Goal: Transaction & Acquisition: Register for event/course

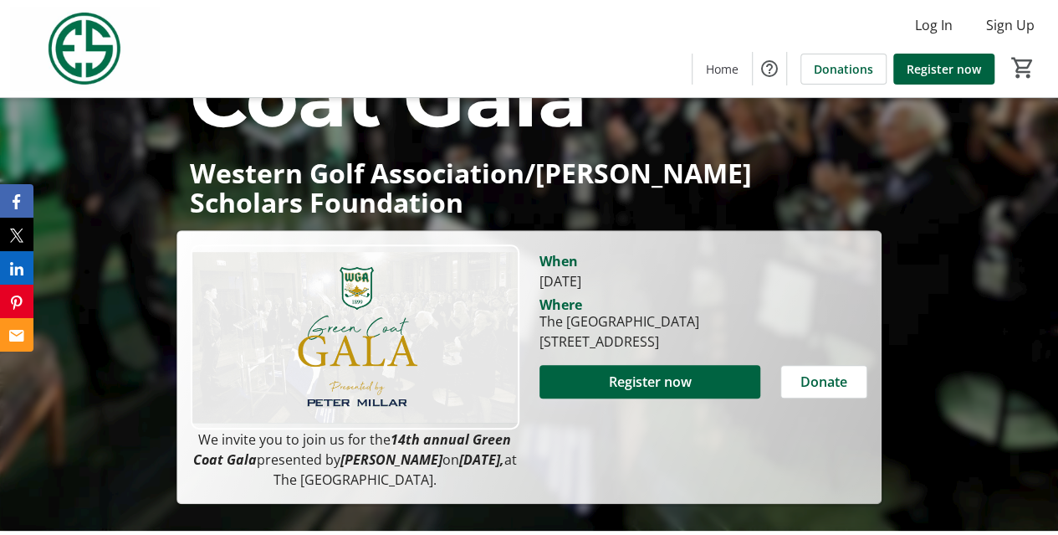
scroll to position [251, 0]
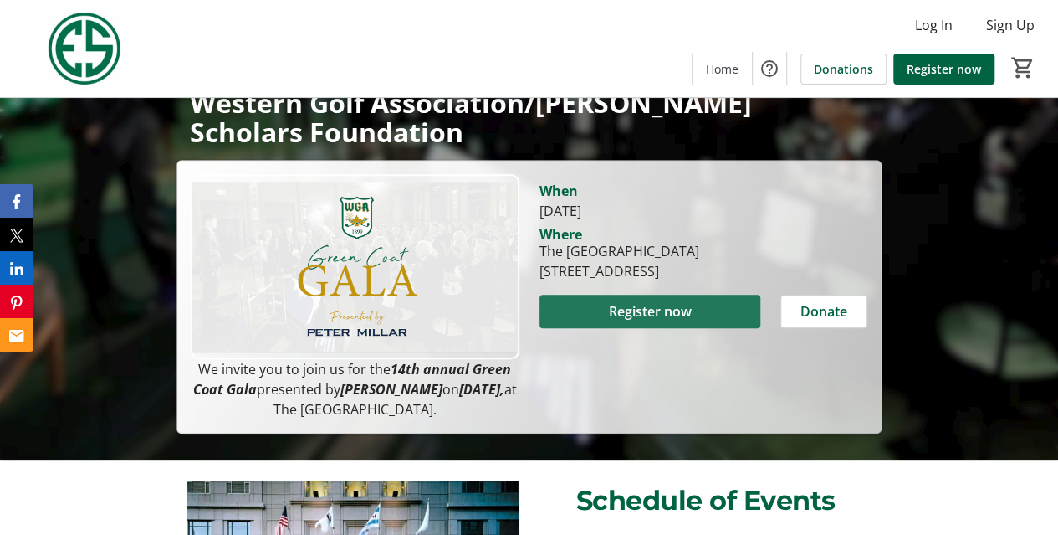
click at [689, 316] on span "Register now" at bounding box center [649, 311] width 83 height 20
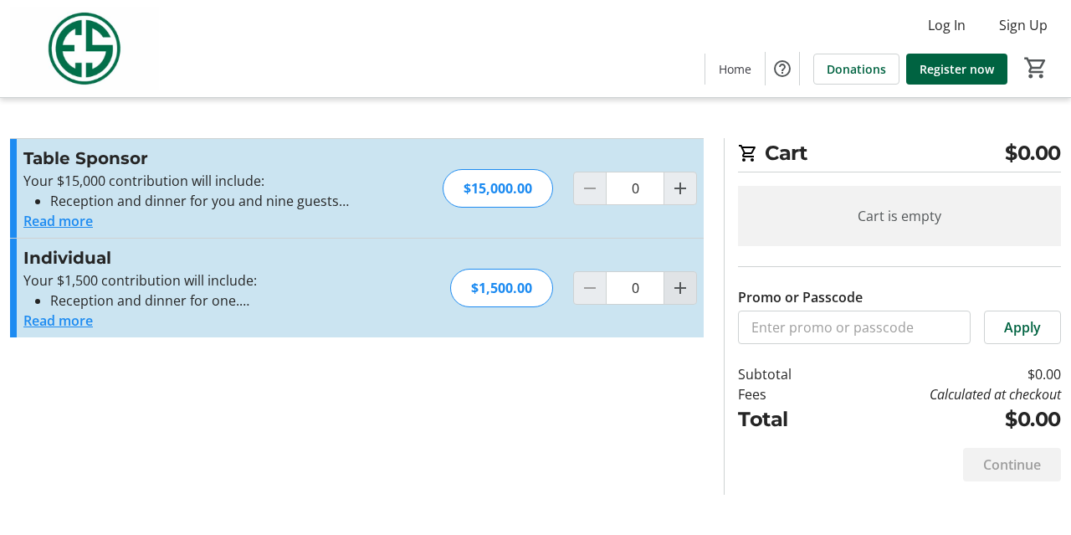
click at [686, 289] on mat-icon "Increment by one" at bounding box center [680, 288] width 20 height 20
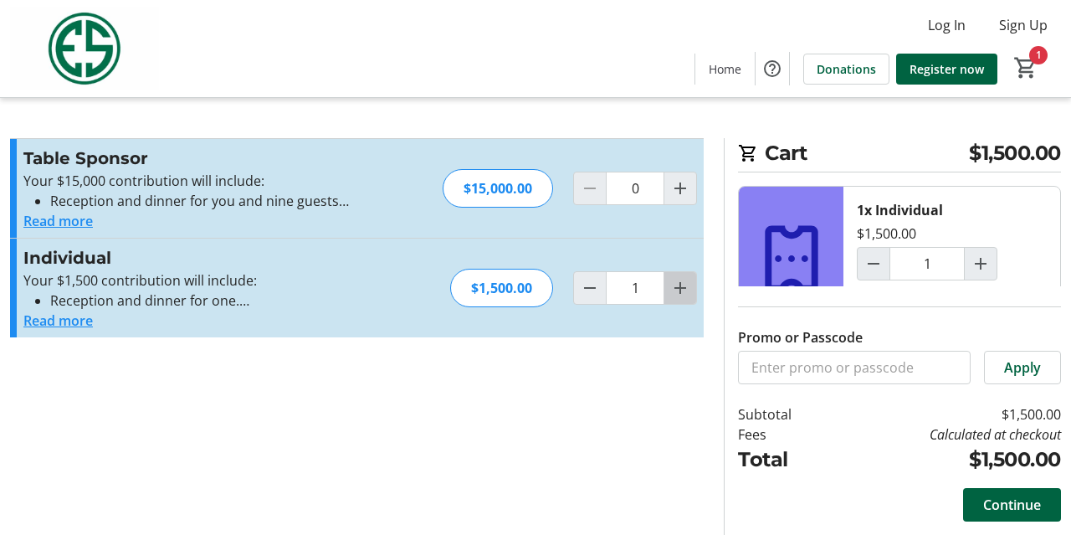
click at [673, 279] on mat-icon "Increment by one" at bounding box center [680, 288] width 20 height 20
type input "2"
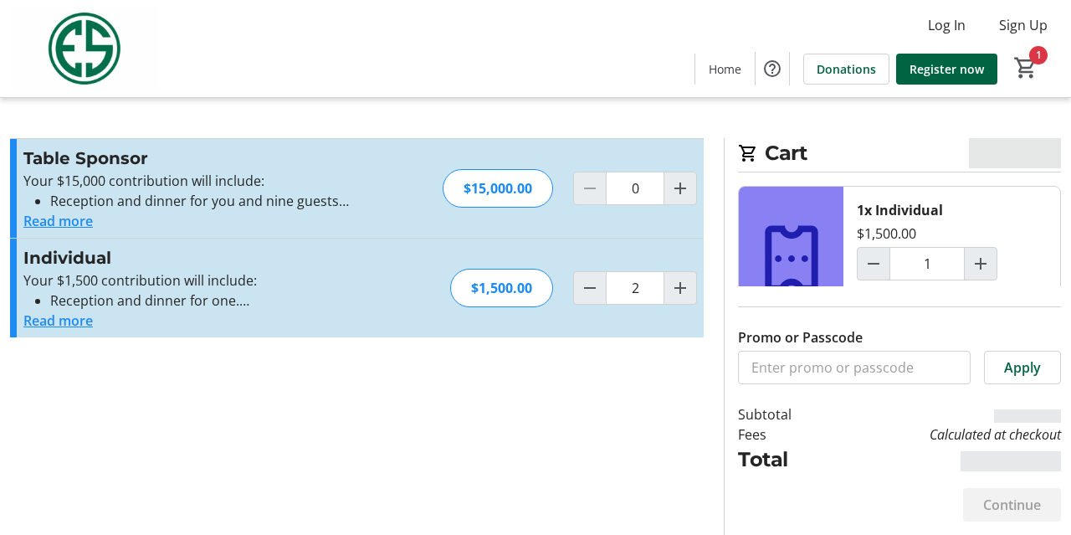
type input "2"
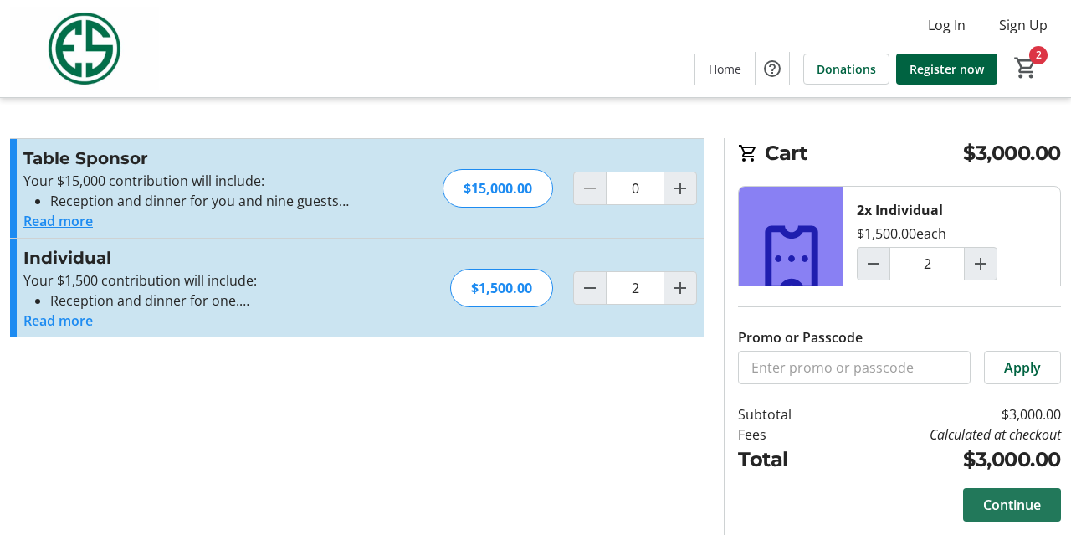
click at [1009, 503] on span "Continue" at bounding box center [1012, 504] width 58 height 20
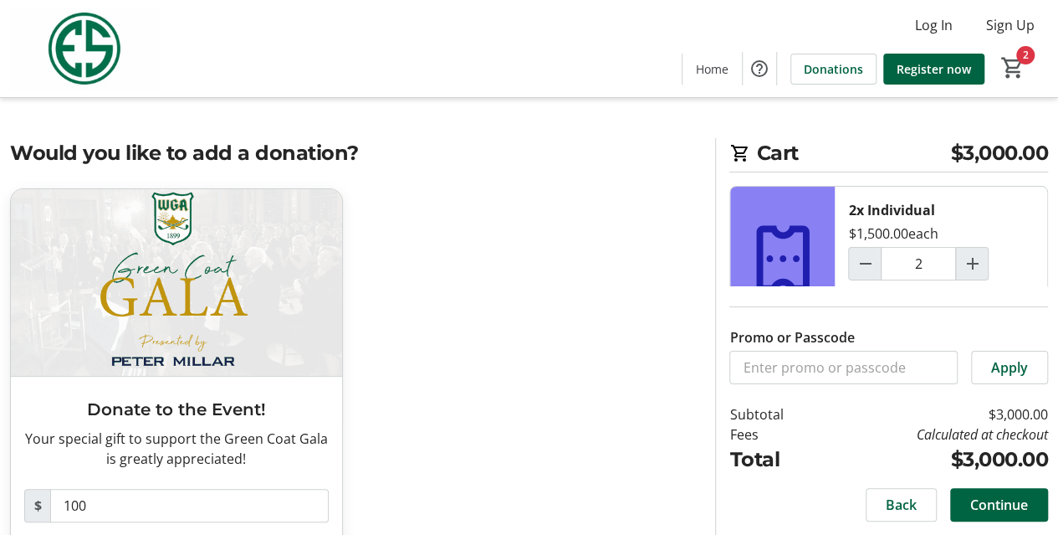
scroll to position [80, 0]
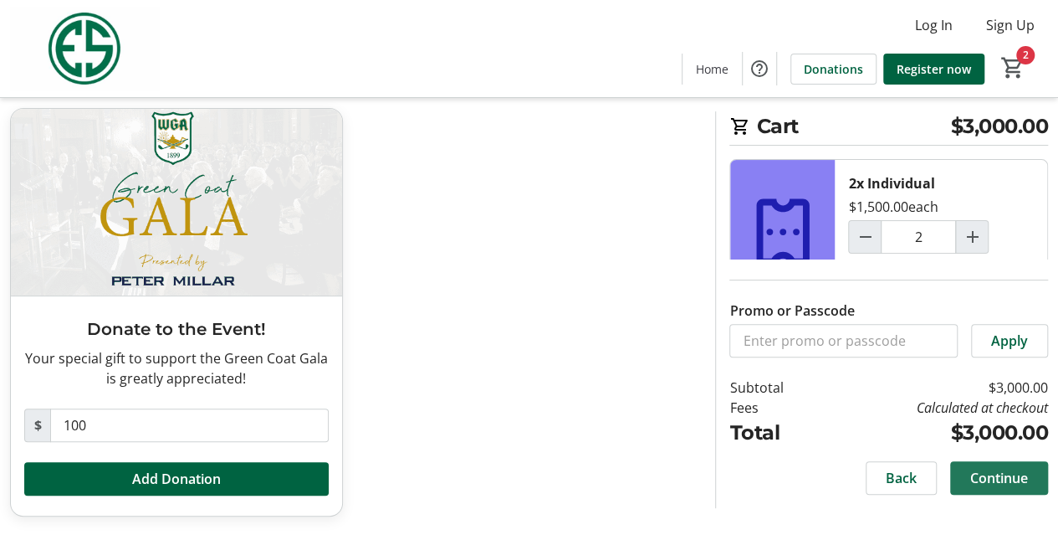
click at [1006, 483] on span "Continue" at bounding box center [999, 478] width 58 height 20
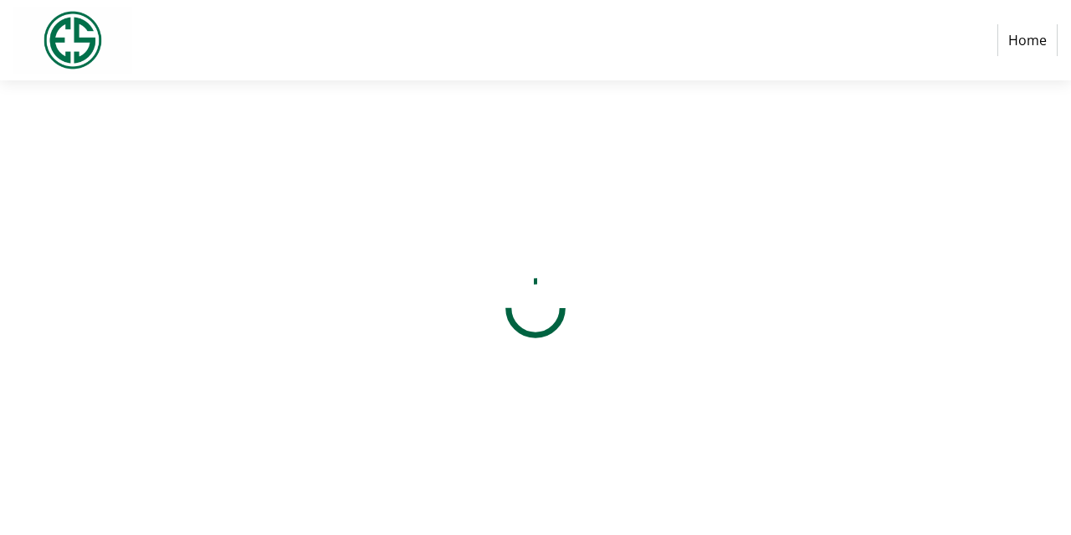
select select "US"
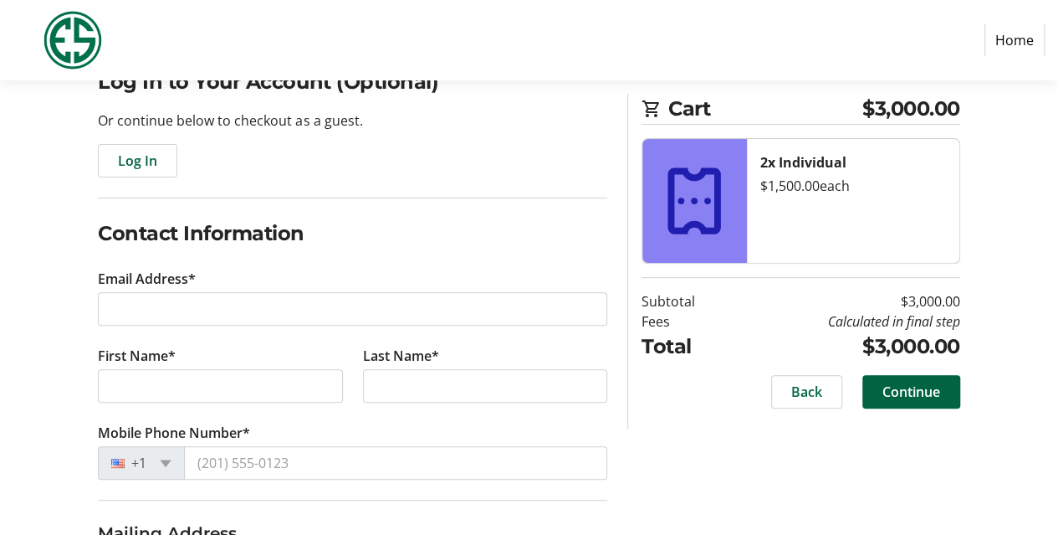
scroll to position [167, 0]
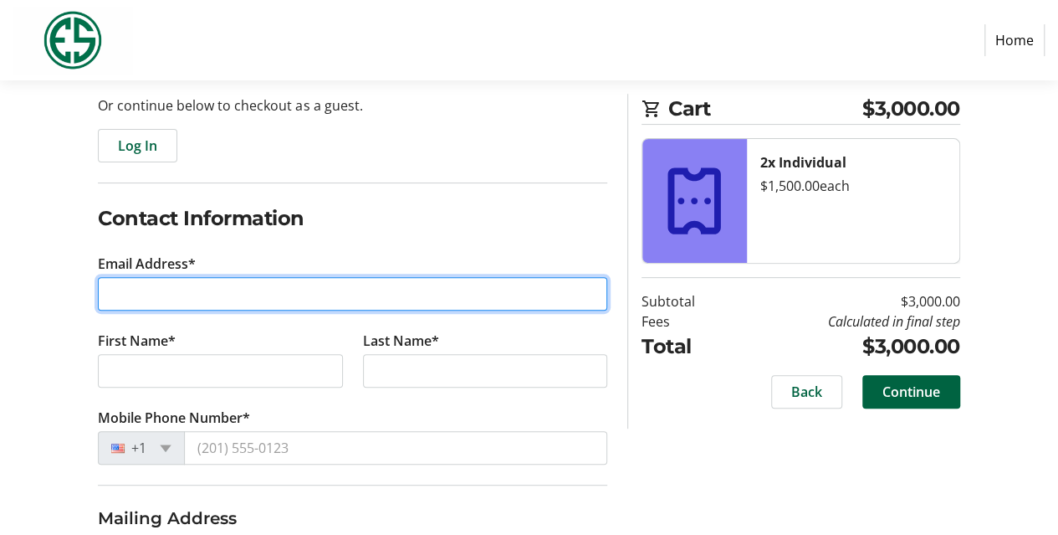
click at [143, 295] on input "Email Address*" at bounding box center [352, 293] width 509 height 33
type input "[EMAIL_ADDRESS][DOMAIN_NAME]"
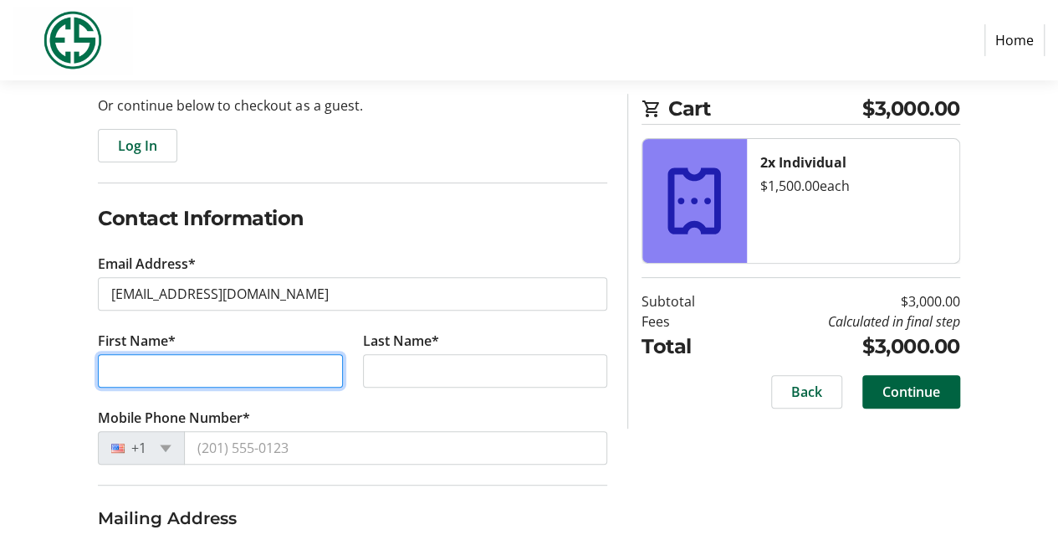
type input "[PERSON_NAME]"
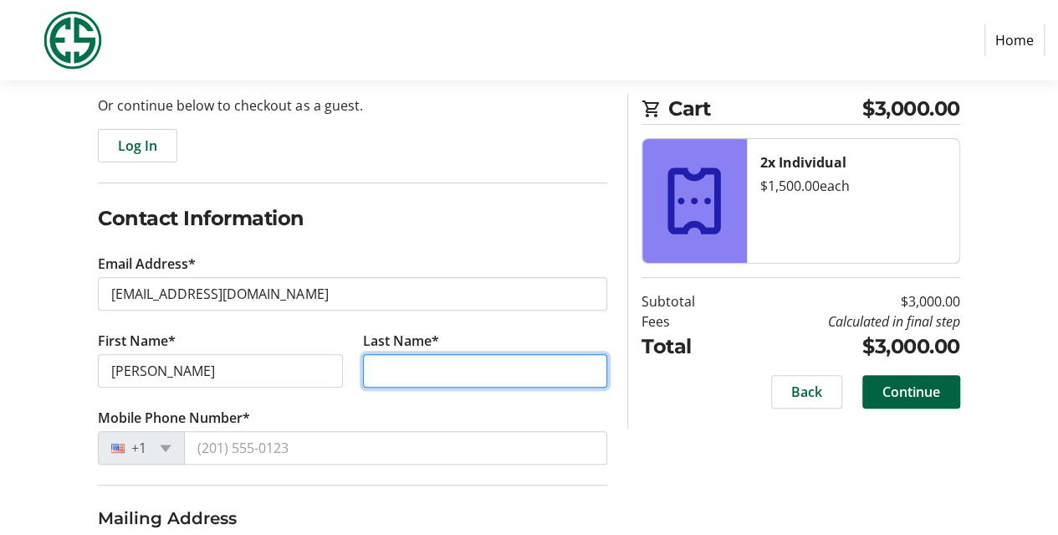
type input "[PERSON_NAME]"
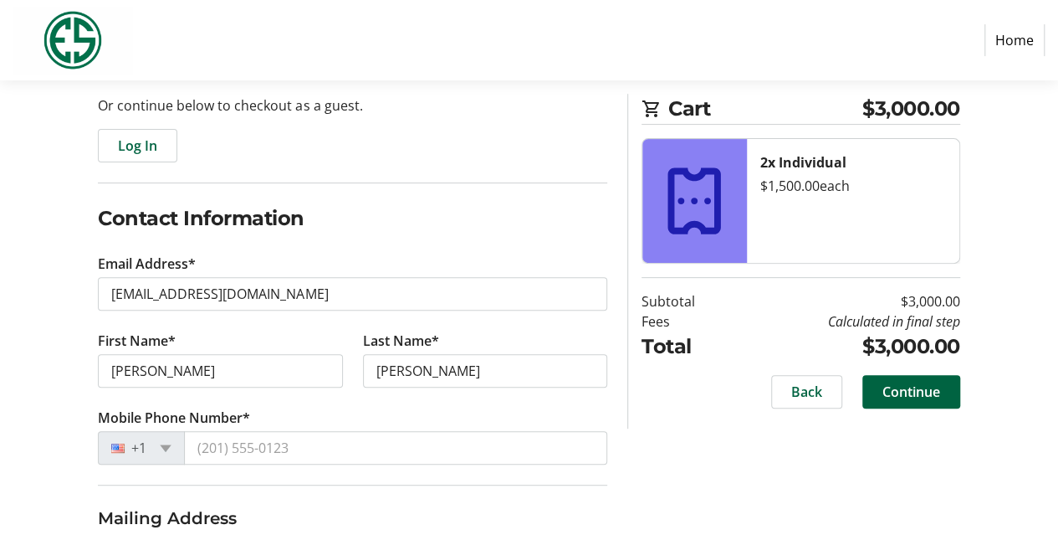
type input "[STREET_ADDRESS]"
type input "[GEOGRAPHIC_DATA]"
select select "IL"
type input "60614"
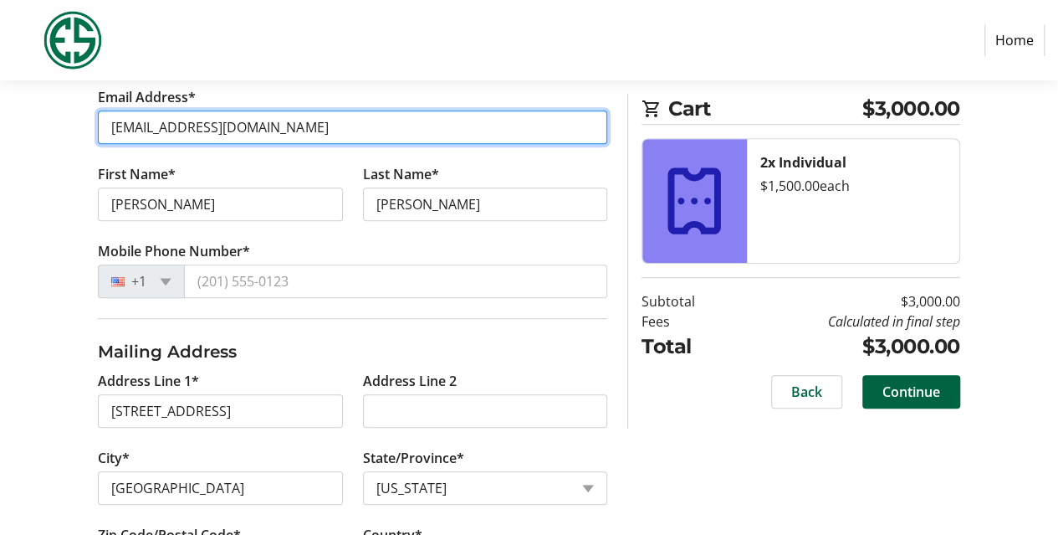
scroll to position [335, 0]
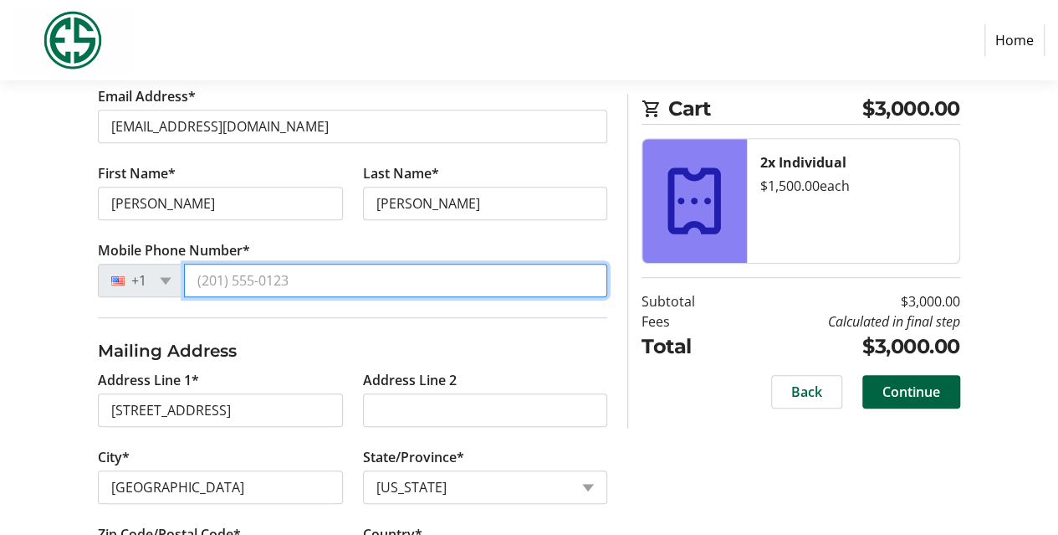
click at [228, 283] on input "Mobile Phone Number*" at bounding box center [395, 280] width 423 height 33
type input "[PHONE_NUMBER]"
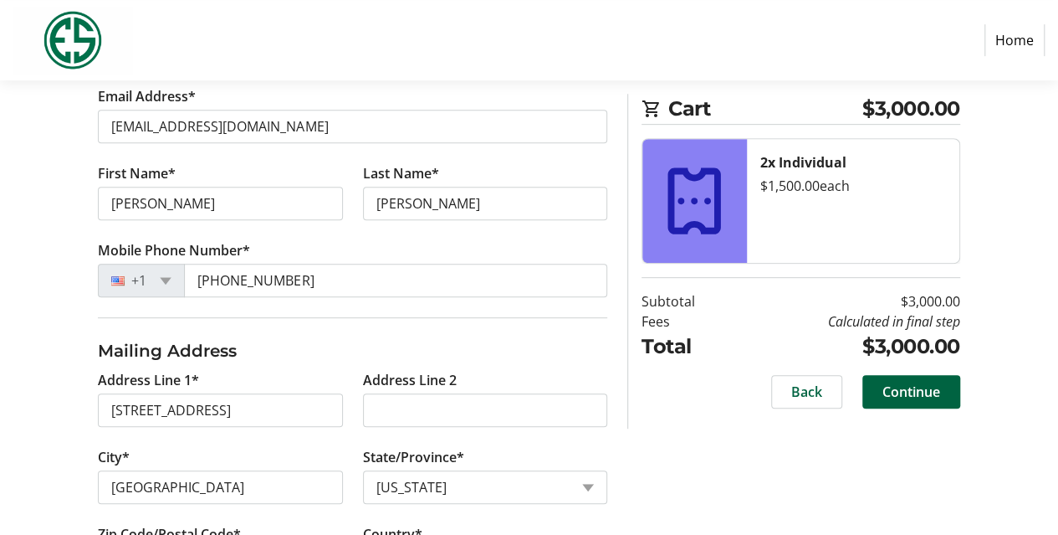
click at [363, 366] on tr-shared-address-form-ui "Address Line 1* [GEOGRAPHIC_DATA] Address Line 2 City* [GEOGRAPHIC_DATA]/Provin…" at bounding box center [352, 469] width 509 height 263
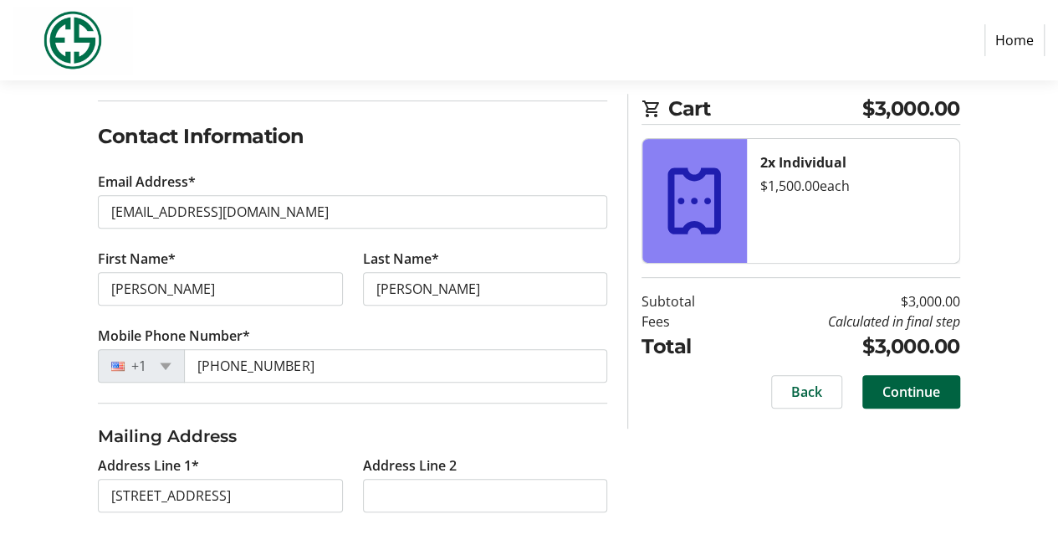
scroll to position [0, 0]
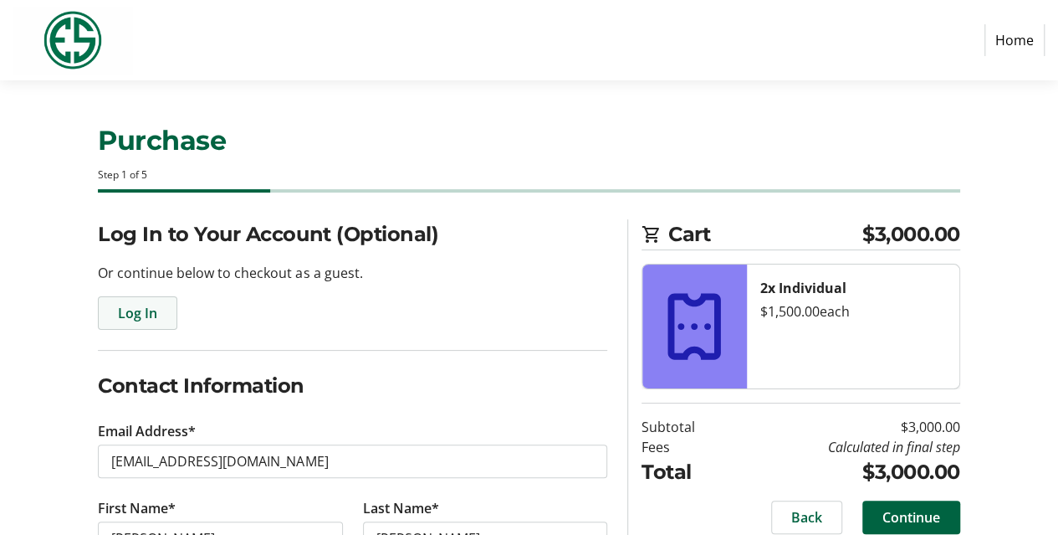
click at [134, 315] on span "Log In" at bounding box center [137, 313] width 39 height 20
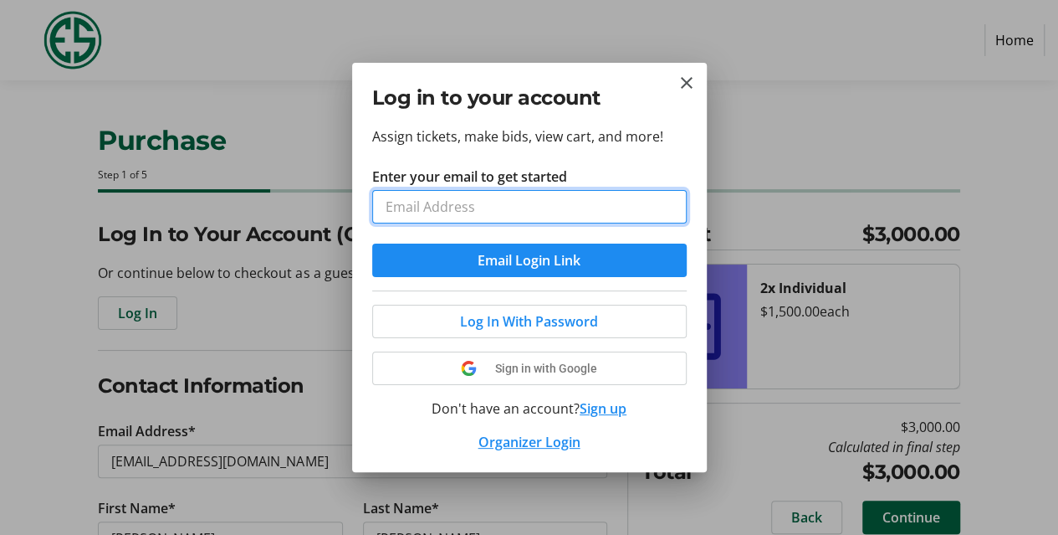
click at [504, 218] on input "Enter your email to get started" at bounding box center [529, 206] width 315 height 33
click at [372, 243] on button "Email Login Link" at bounding box center [529, 259] width 315 height 33
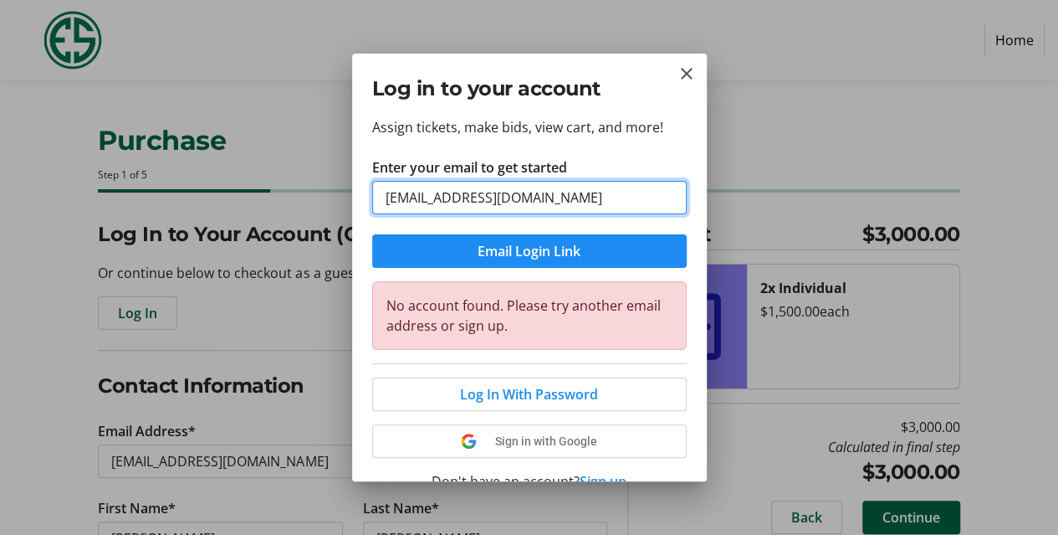
click at [564, 197] on input "[EMAIL_ADDRESS][DOMAIN_NAME]" at bounding box center [529, 197] width 315 height 33
drag, startPoint x: 564, startPoint y: 197, endPoint x: 358, endPoint y: 192, distance: 205.9
click at [358, 192] on div "Assign tickets, make bids, view cart, and more! Enter your email to get started…" at bounding box center [529, 299] width 355 height 364
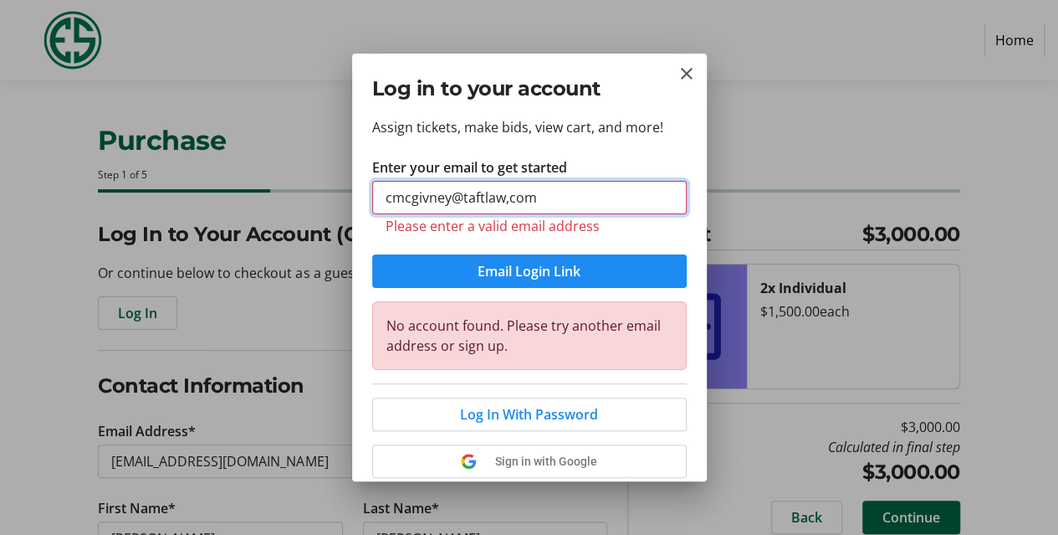
click at [372, 254] on button "Email Login Link" at bounding box center [529, 270] width 315 height 33
click at [592, 198] on input "cmcgivney@taftlaw,com" at bounding box center [529, 197] width 315 height 33
click at [571, 200] on input "cmcgivney@taftlaw,com" at bounding box center [529, 197] width 315 height 33
click at [372, 254] on button "Email Login Link" at bounding box center [529, 270] width 315 height 33
click at [397, 197] on input "cmcgivney@taftlaw,com" at bounding box center [529, 197] width 315 height 33
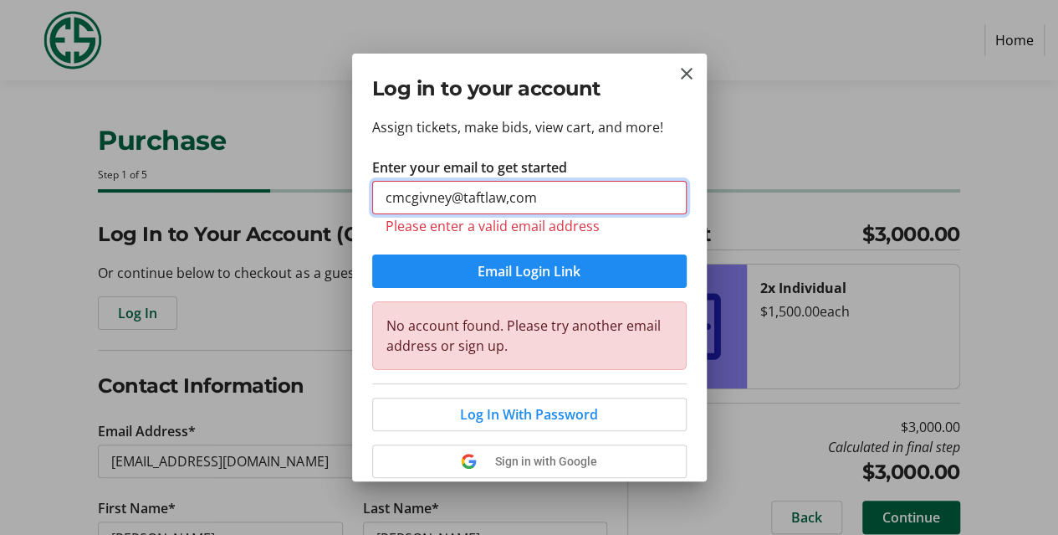
click at [579, 198] on input "cmcgivney@taftlaw,com" at bounding box center [529, 197] width 315 height 33
click at [508, 198] on input "cmcgivney@taftlaw,com" at bounding box center [529, 197] width 315 height 33
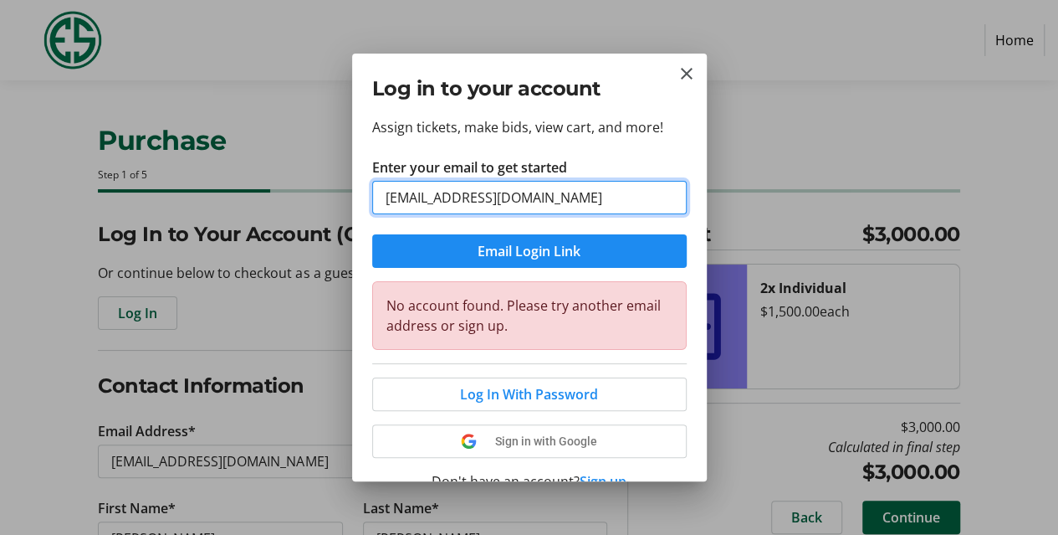
type input "[EMAIL_ADDRESS][DOMAIN_NAME]"
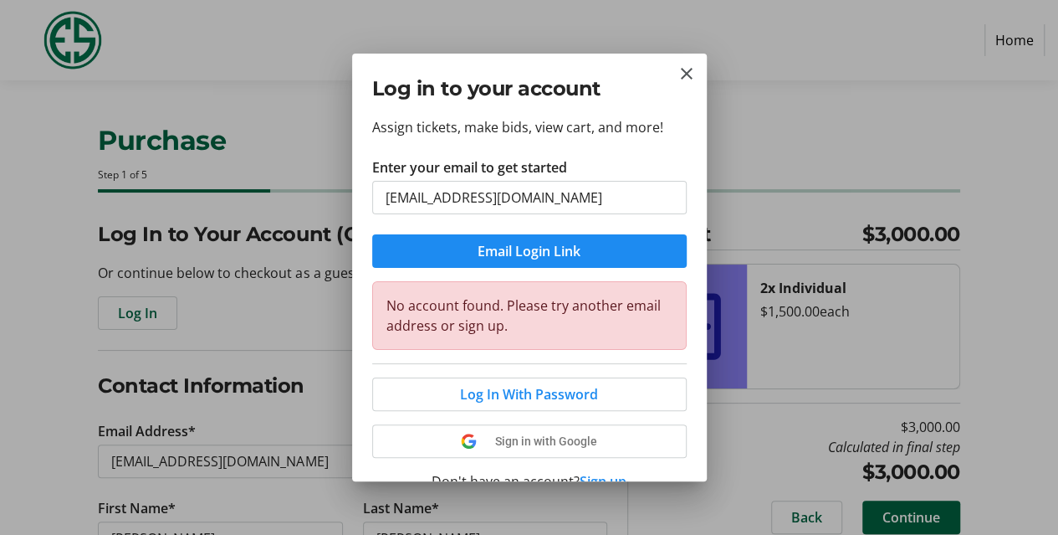
click at [555, 180] on tr-form-field "Enter your email to get started [EMAIL_ADDRESS][DOMAIN_NAME]" at bounding box center [529, 195] width 315 height 77
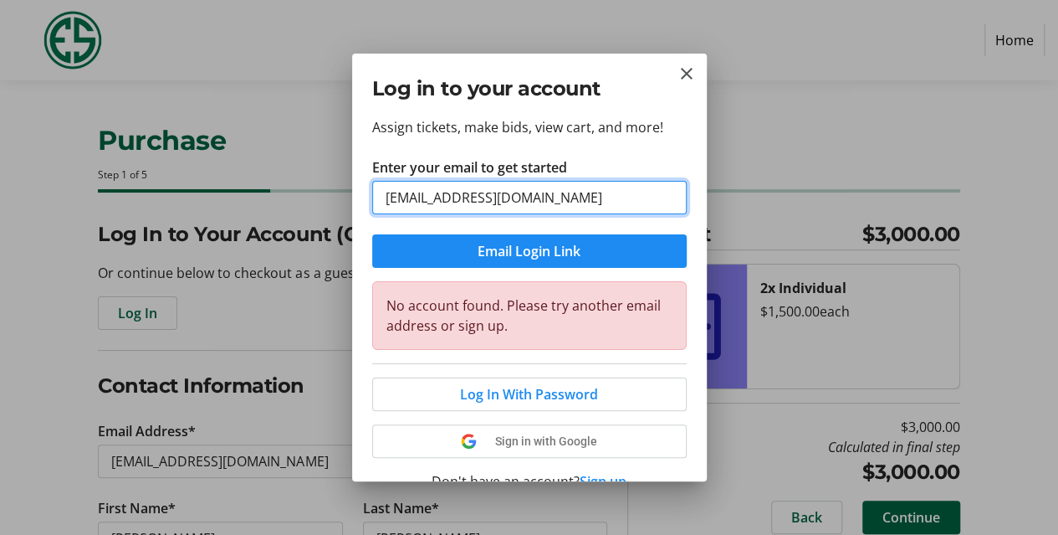
click at [551, 200] on input "[EMAIL_ADDRESS][DOMAIN_NAME]" at bounding box center [529, 197] width 315 height 33
click at [372, 234] on button "Email Login Link" at bounding box center [529, 250] width 315 height 33
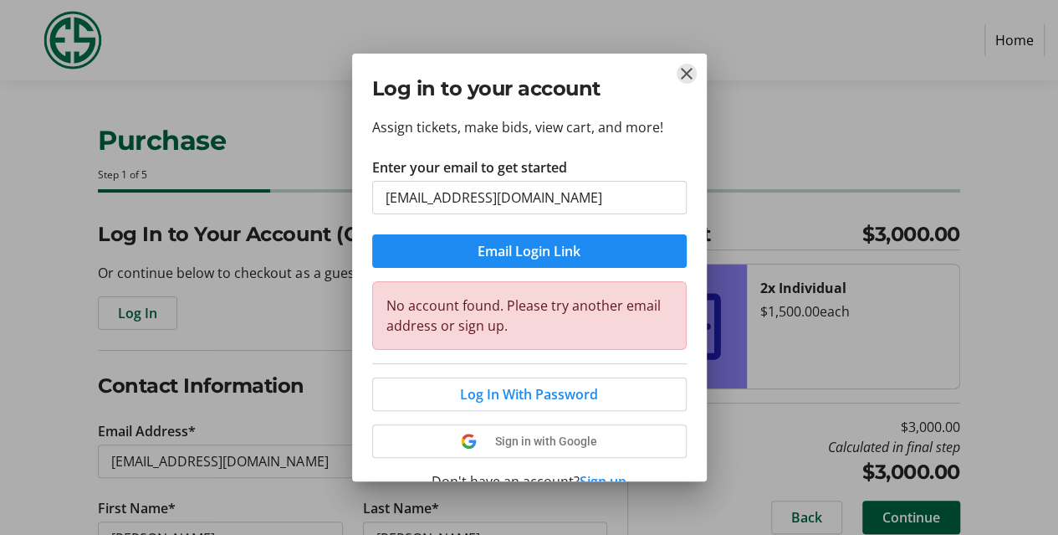
drag, startPoint x: 688, startPoint y: 69, endPoint x: 606, endPoint y: 161, distance: 123.9
click at [689, 69] on mat-icon "Close" at bounding box center [687, 74] width 20 height 20
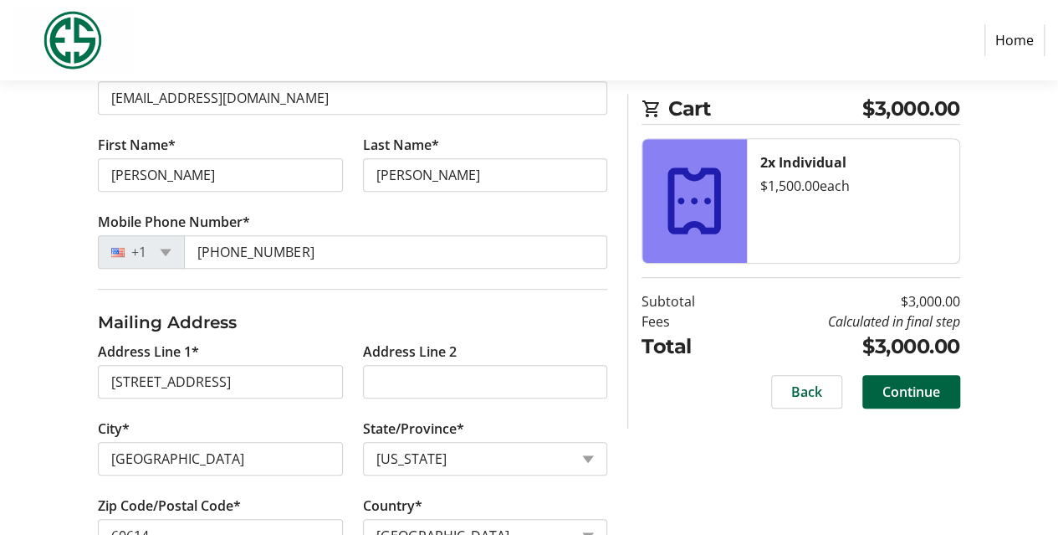
scroll to position [417, 0]
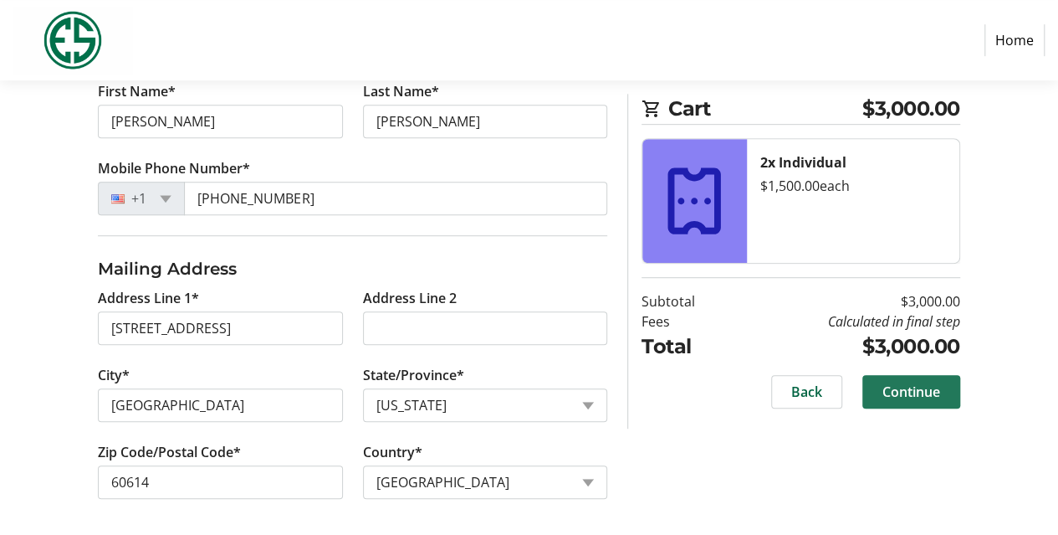
click at [898, 397] on span "Continue" at bounding box center [912, 391] width 58 height 20
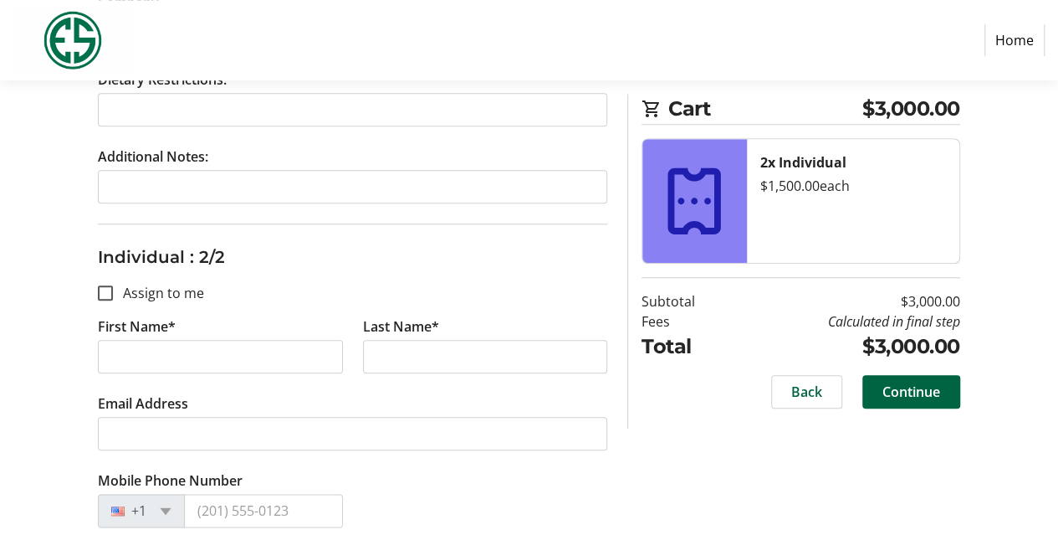
scroll to position [753, 0]
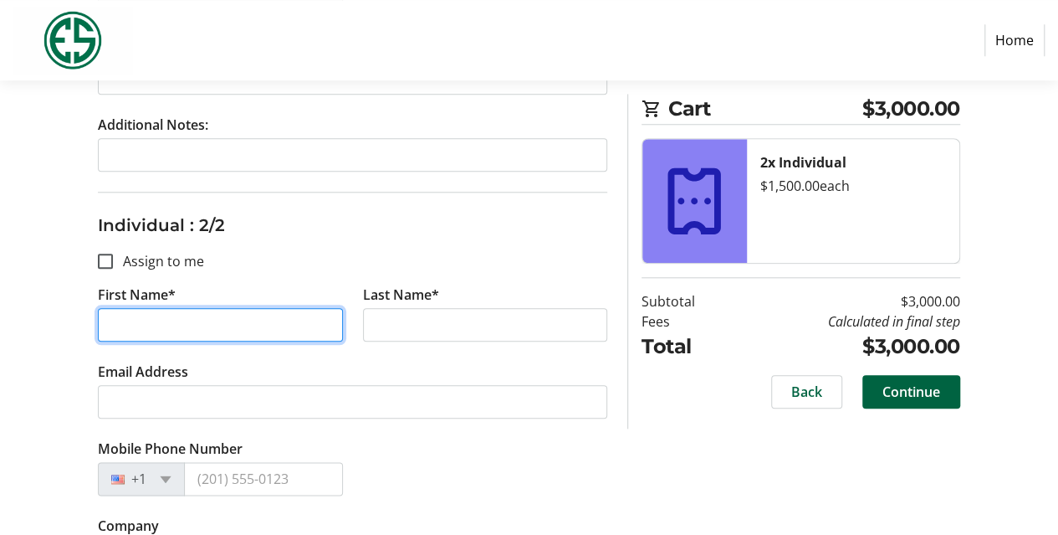
click at [119, 320] on input "First Name*" at bounding box center [220, 324] width 244 height 33
type input "[PERSON_NAME]"
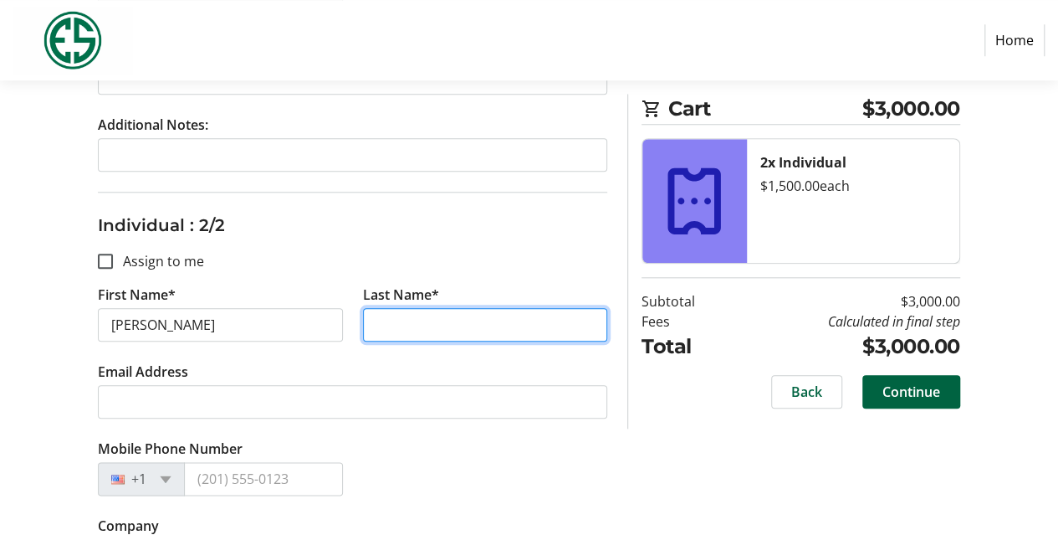
click at [368, 320] on input "Last Name*" at bounding box center [485, 324] width 244 height 33
type input "[PERSON_NAME]"
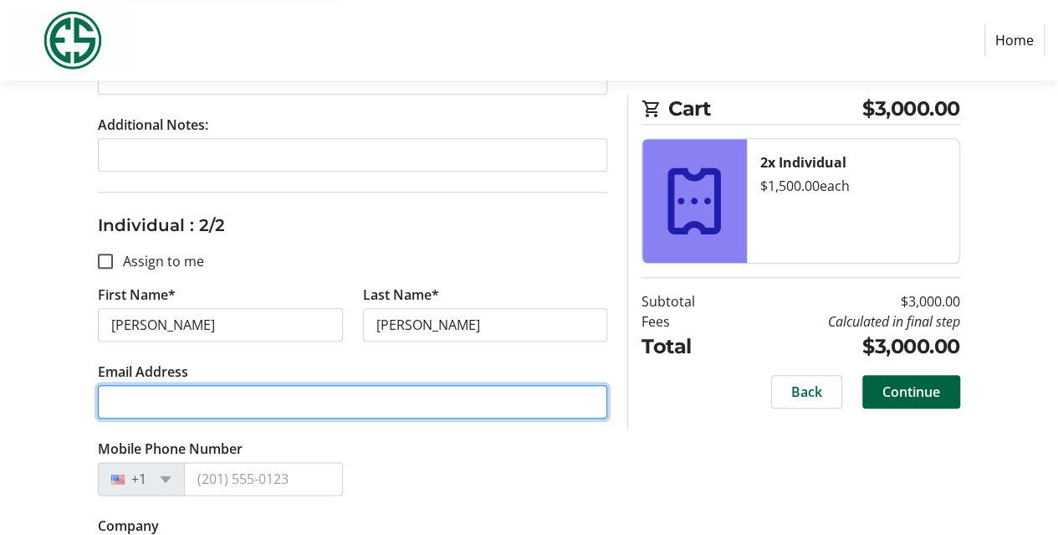
click at [266, 389] on input "Email Address" at bounding box center [352, 401] width 509 height 33
type input "[EMAIL_ADDRESS][DOMAIN_NAME]"
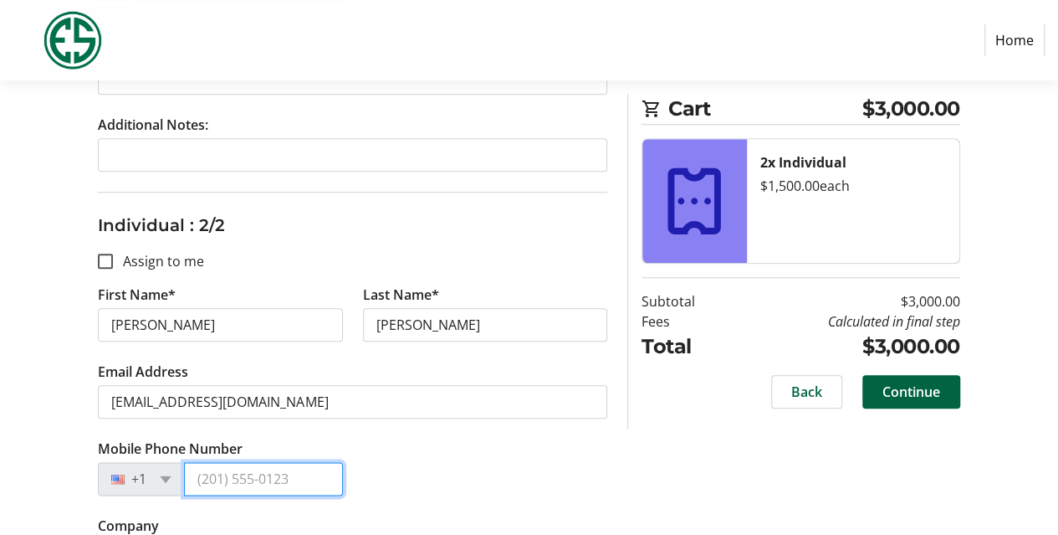
type input "[PHONE_NUMBER]"
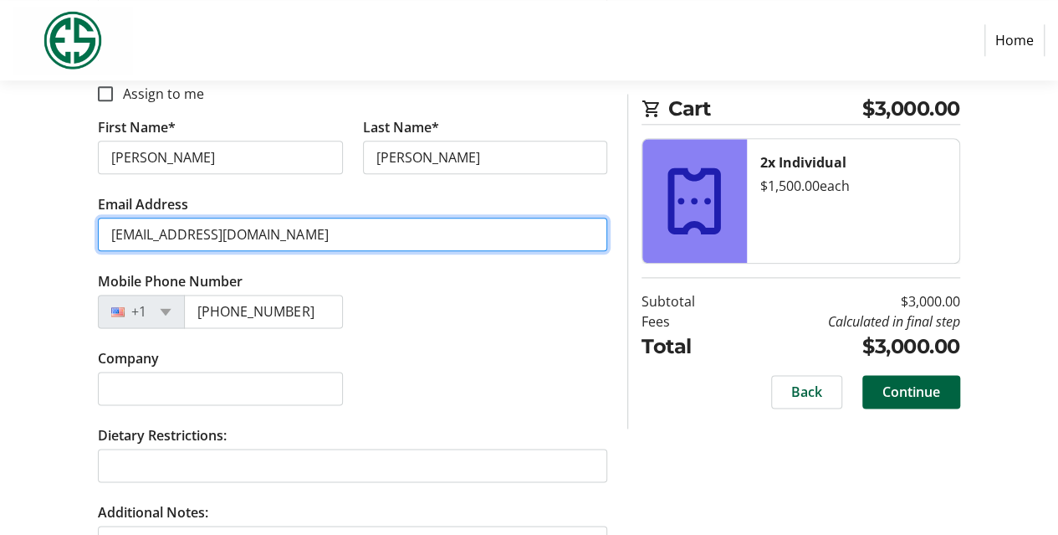
scroll to position [958, 0]
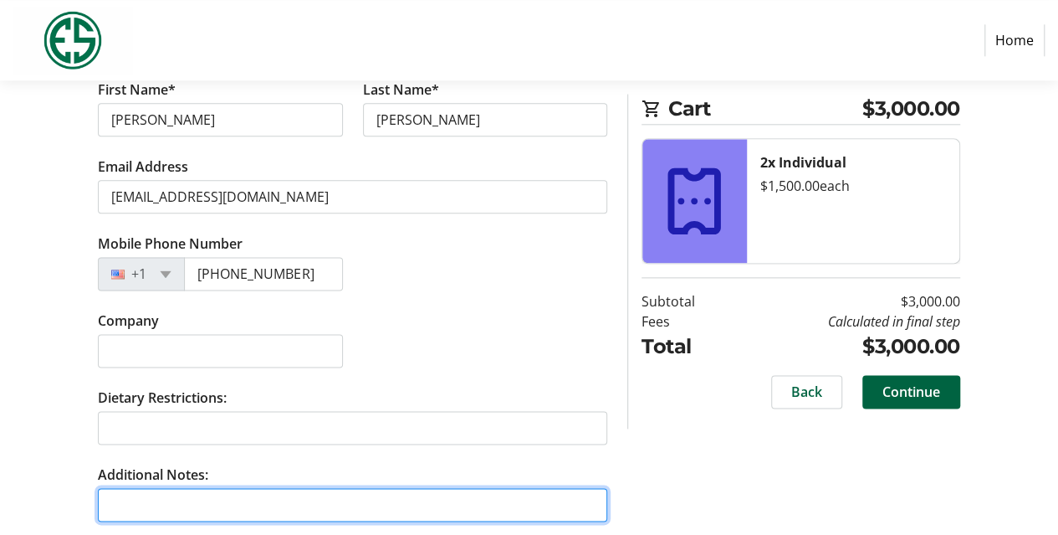
click at [142, 502] on input "Additional Notes:" at bounding box center [352, 504] width 509 height 33
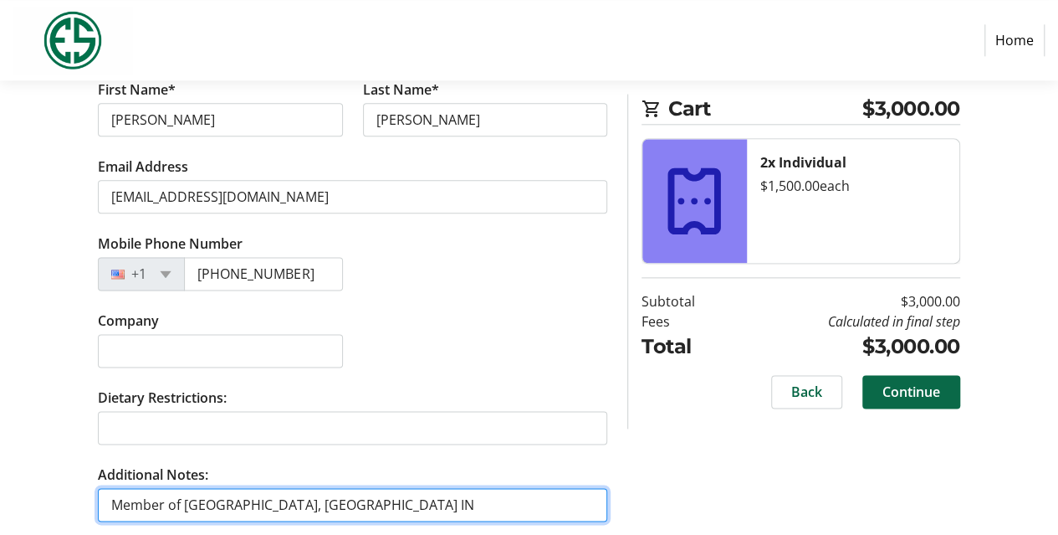
type input "Member of [GEOGRAPHIC_DATA], [GEOGRAPHIC_DATA] IN"
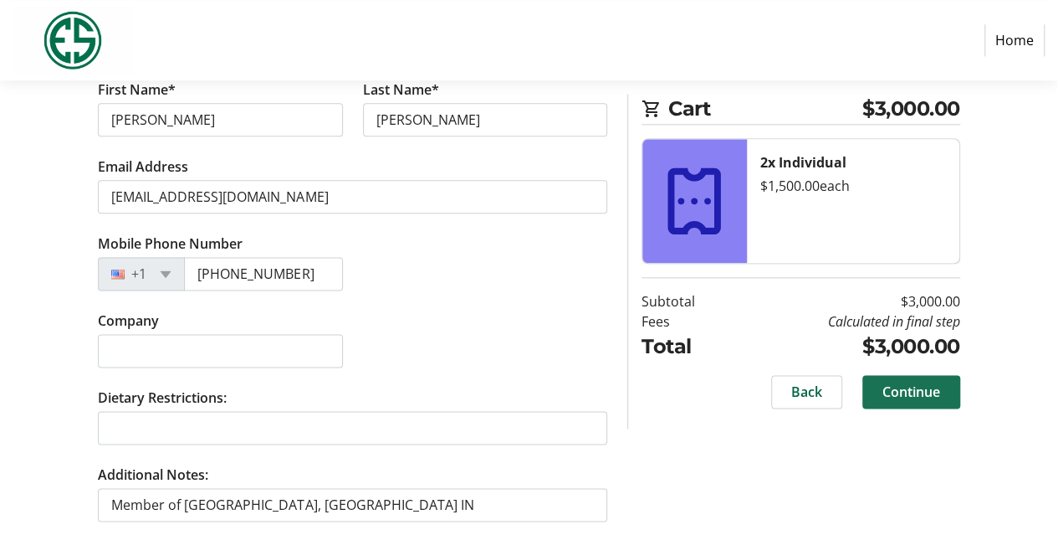
click at [903, 395] on span "Continue" at bounding box center [912, 391] width 58 height 20
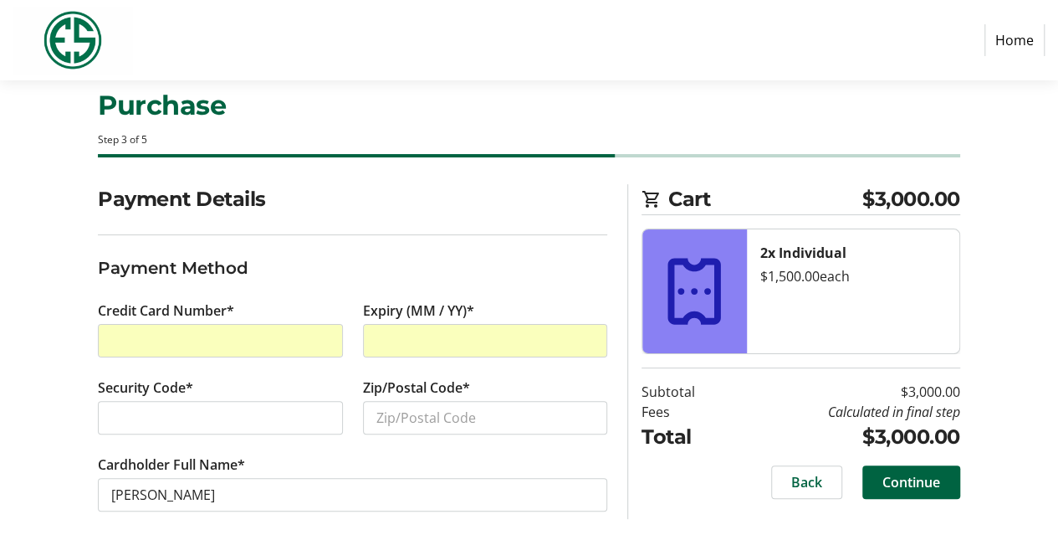
scroll to position [49, 0]
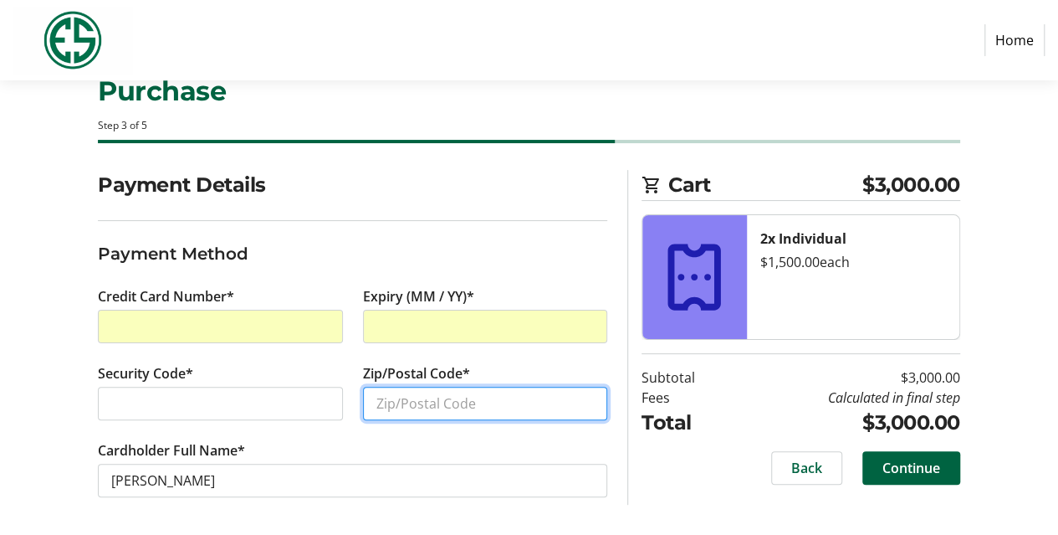
click at [364, 403] on input "Zip/Postal Code*" at bounding box center [485, 402] width 244 height 33
click at [404, 401] on input "Zip/Postal Code*" at bounding box center [485, 402] width 244 height 33
type input "60614"
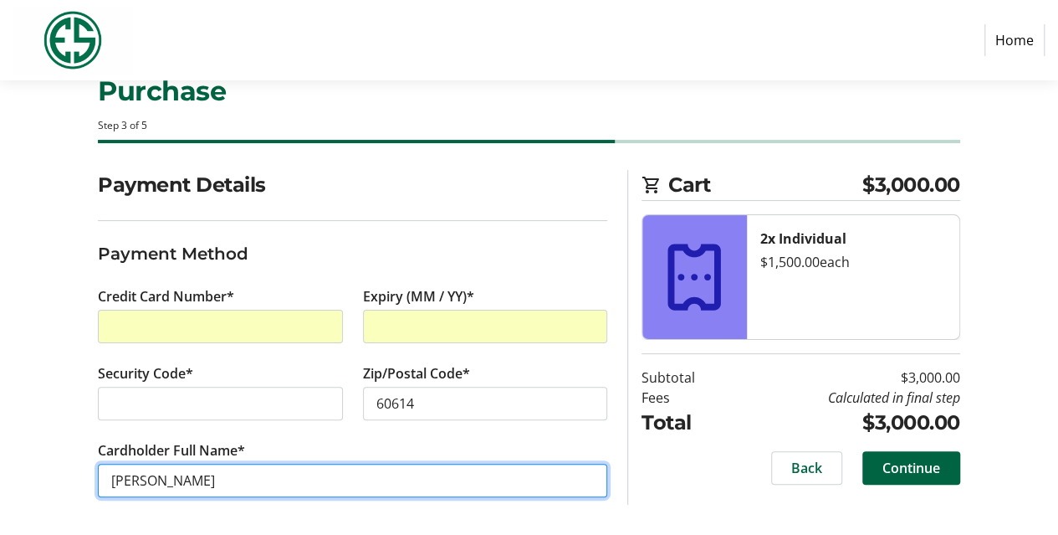
click at [302, 479] on input "[PERSON_NAME]" at bounding box center [352, 479] width 509 height 33
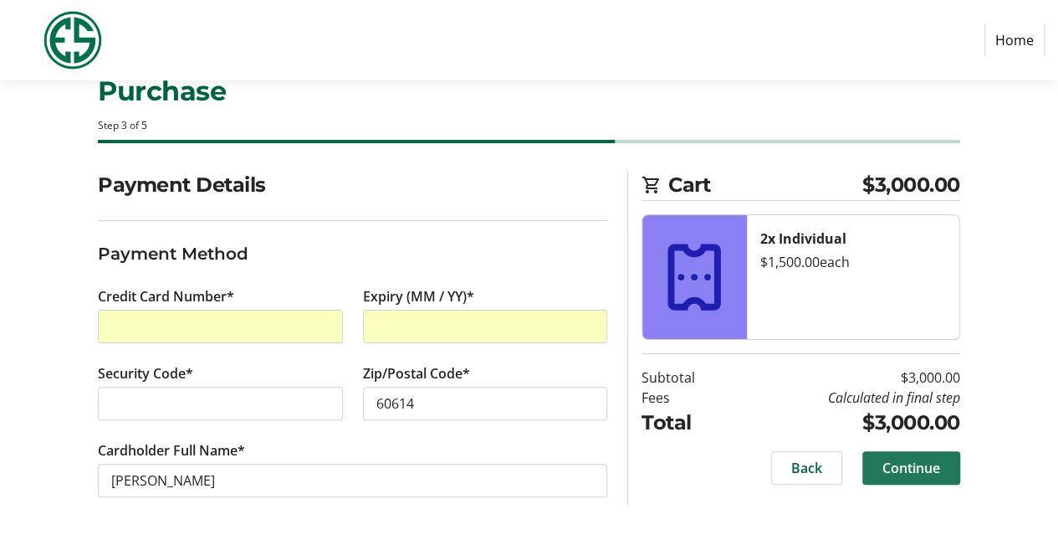
click at [905, 472] on span "Continue" at bounding box center [912, 468] width 58 height 20
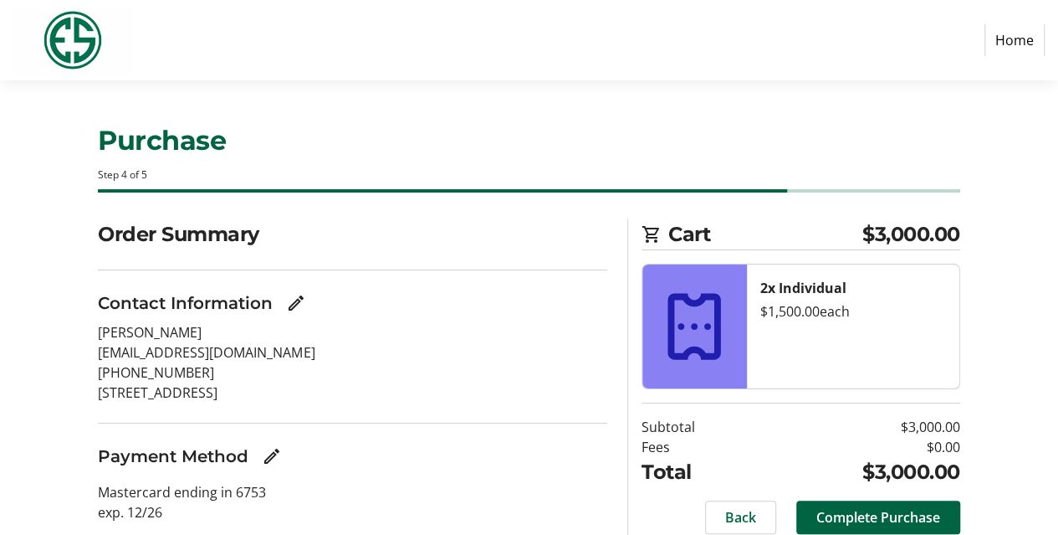
scroll to position [61, 0]
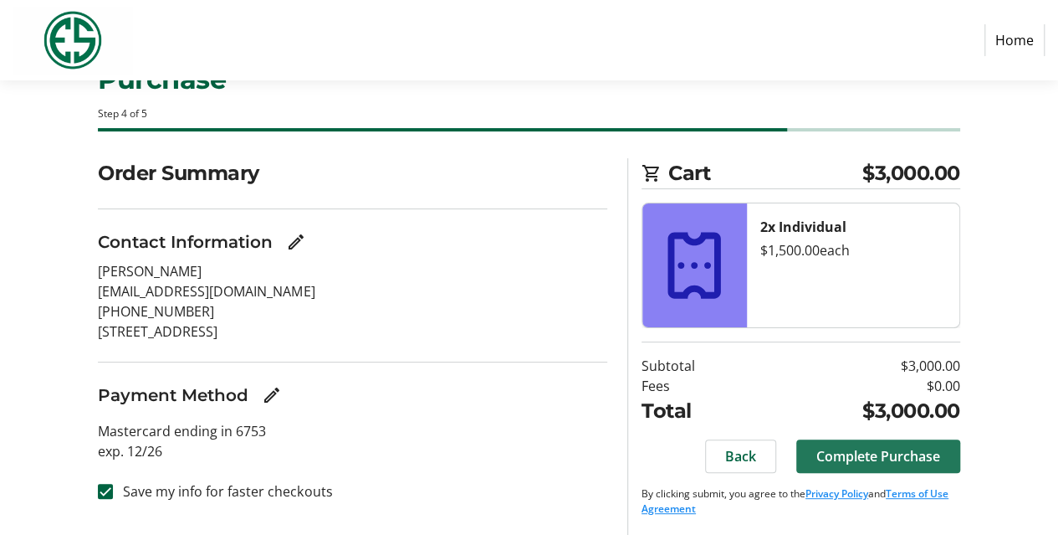
click at [875, 456] on span "Complete Purchase" at bounding box center [878, 456] width 124 height 20
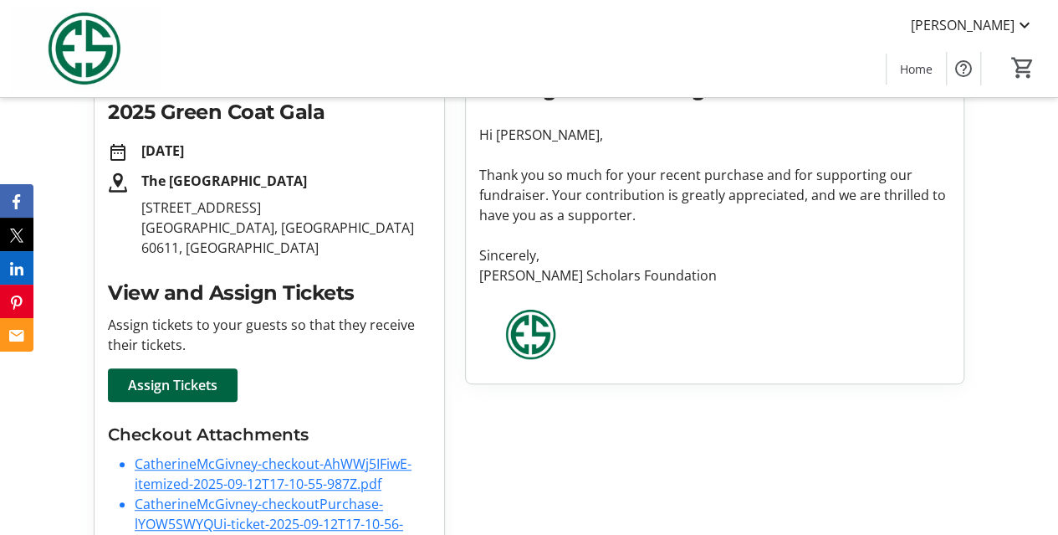
scroll to position [403, 0]
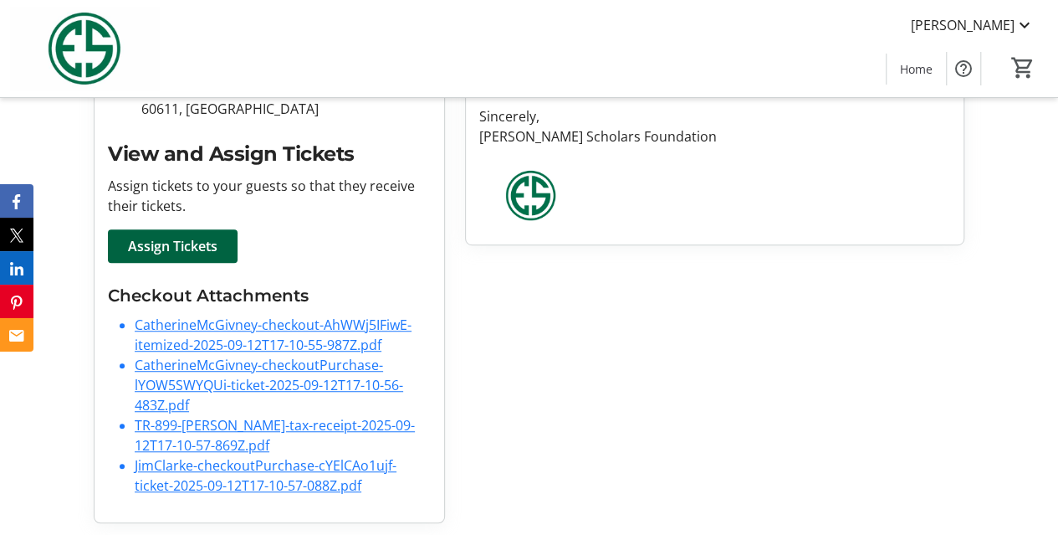
click at [201, 326] on link "CatherineMcGivney-checkout-AhWWj5IFiwE-itemized-2025-09-12T17-10-55-987Z.pdf" at bounding box center [273, 334] width 277 height 38
click at [213, 381] on link "CatherineMcGivney-checkoutPurchase-lYOW5SWYQUi-ticket-2025-09-12T17-10-56-483Z.…" at bounding box center [269, 385] width 269 height 59
click at [249, 427] on link "TR-899-[PERSON_NAME]-tax-receipt-2025-09-12T17-10-57-869Z.pdf" at bounding box center [275, 435] width 280 height 38
click at [205, 463] on link "JimClarke-checkoutPurchase-cYElCAo1ujf-ticket-2025-09-12T17-10-57-088Z.pdf" at bounding box center [266, 475] width 262 height 38
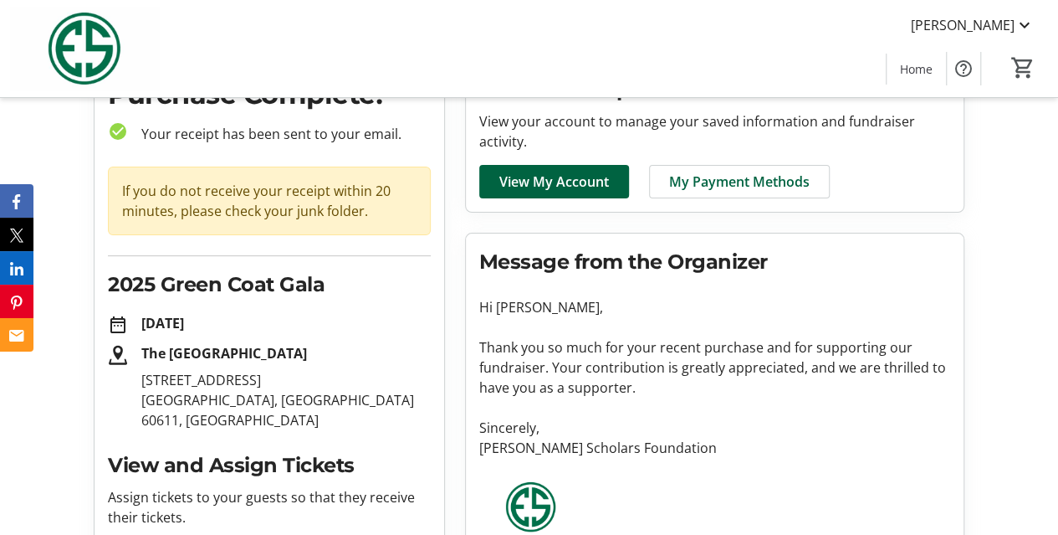
scroll to position [84, 0]
